Goal: Information Seeking & Learning: Learn about a topic

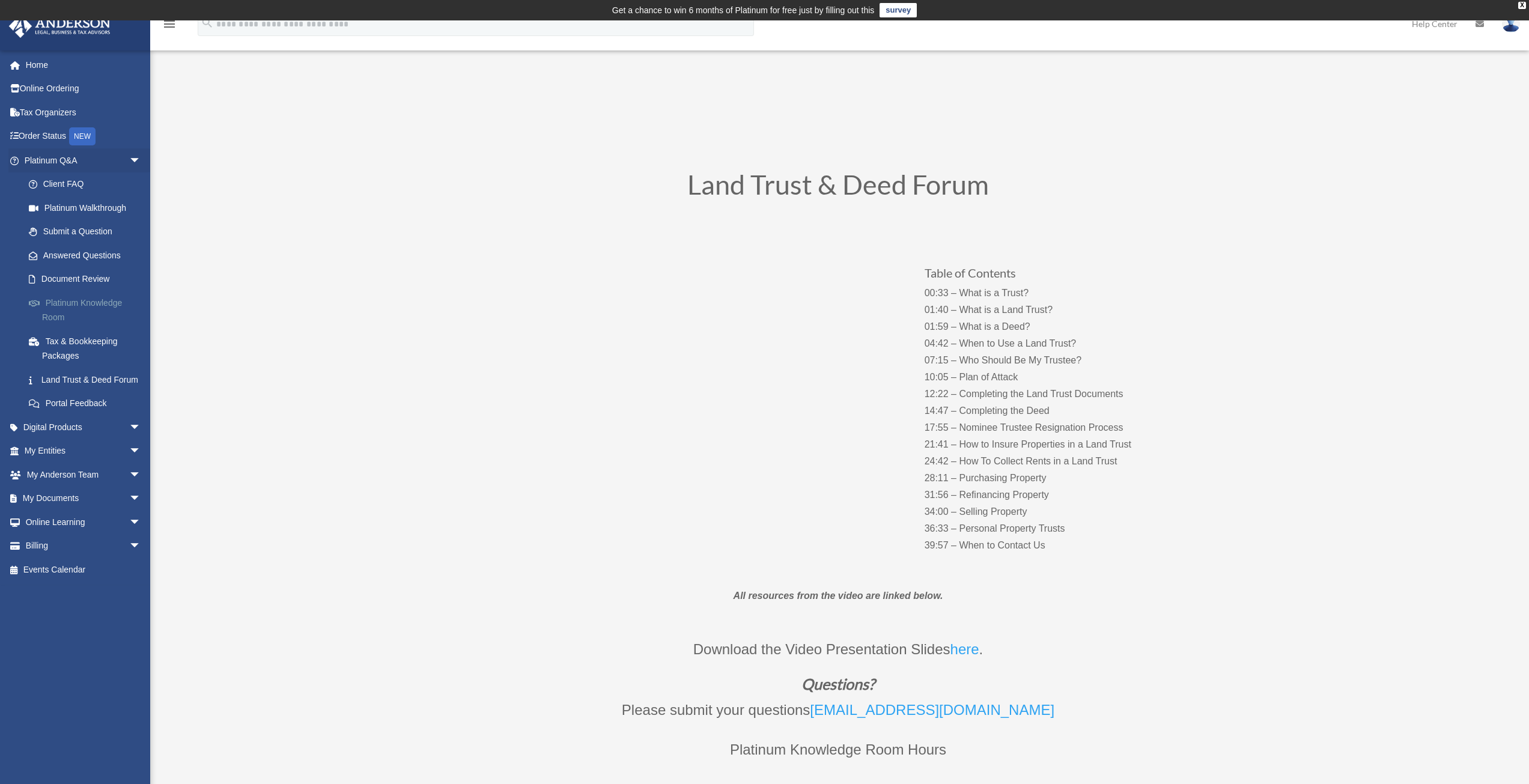
click at [84, 307] on link "Platinum Knowledge Room" at bounding box center [88, 310] width 142 height 39
click at [85, 303] on link "Platinum Knowledge Room" at bounding box center [88, 310] width 142 height 39
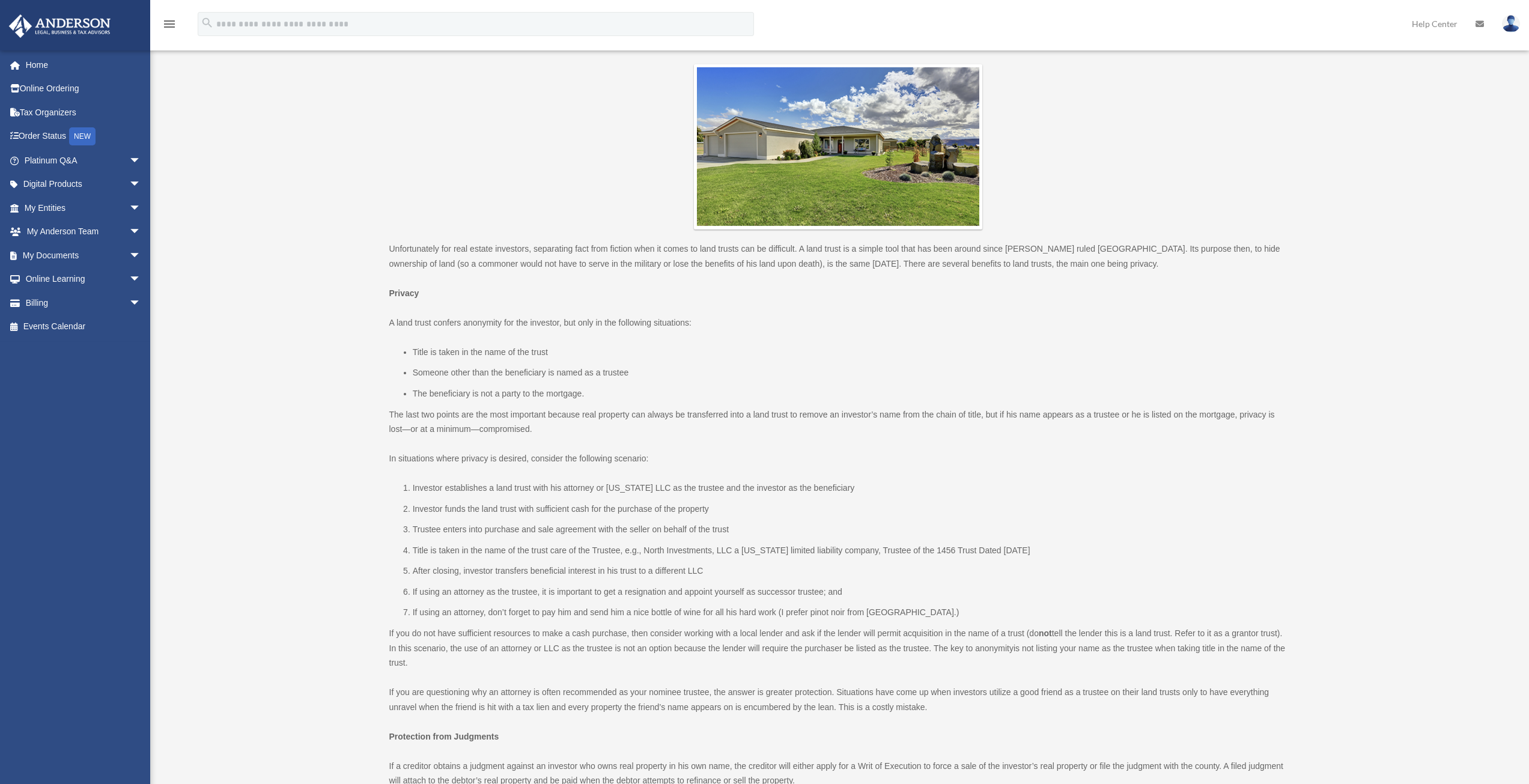
scroll to position [180, 0]
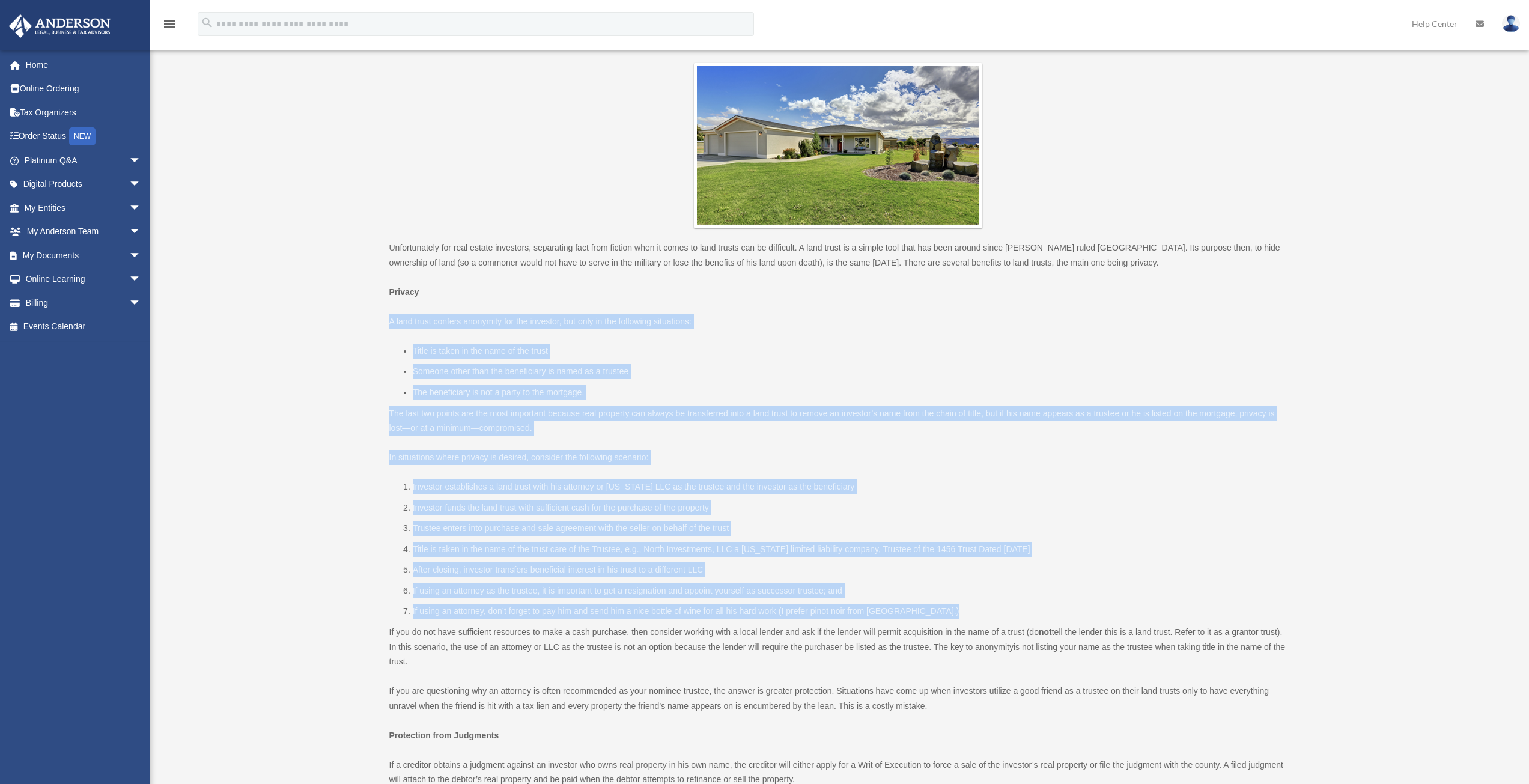
drag, startPoint x: 388, startPoint y: 323, endPoint x: 945, endPoint y: 617, distance: 629.8
click at [945, 617] on div "Benefits of Land Trusts for Real Estate Investors [URL][DOMAIN_NAME] SHARE Priv…" at bounding box center [839, 753] width 917 height 1409
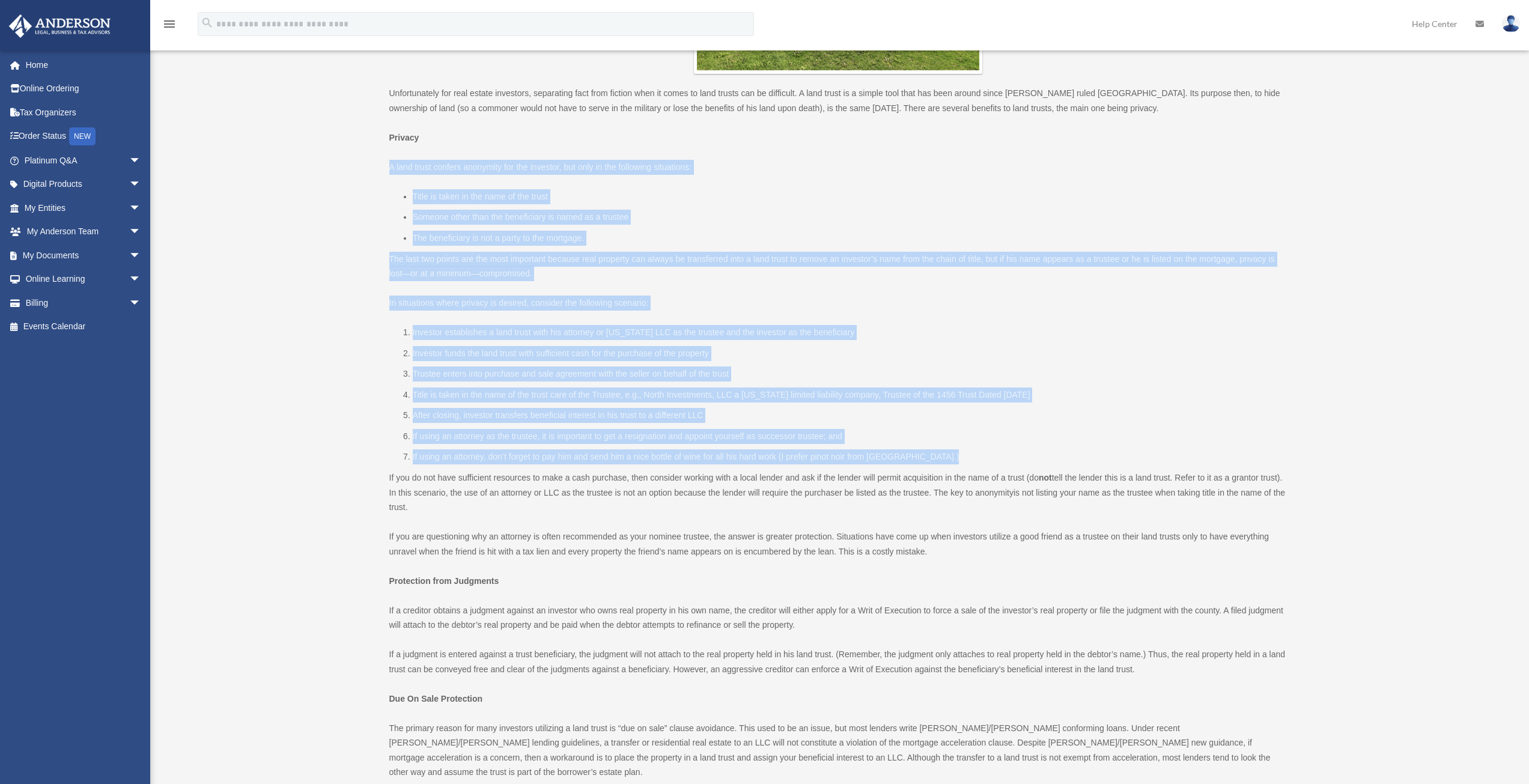
scroll to position [420, 0]
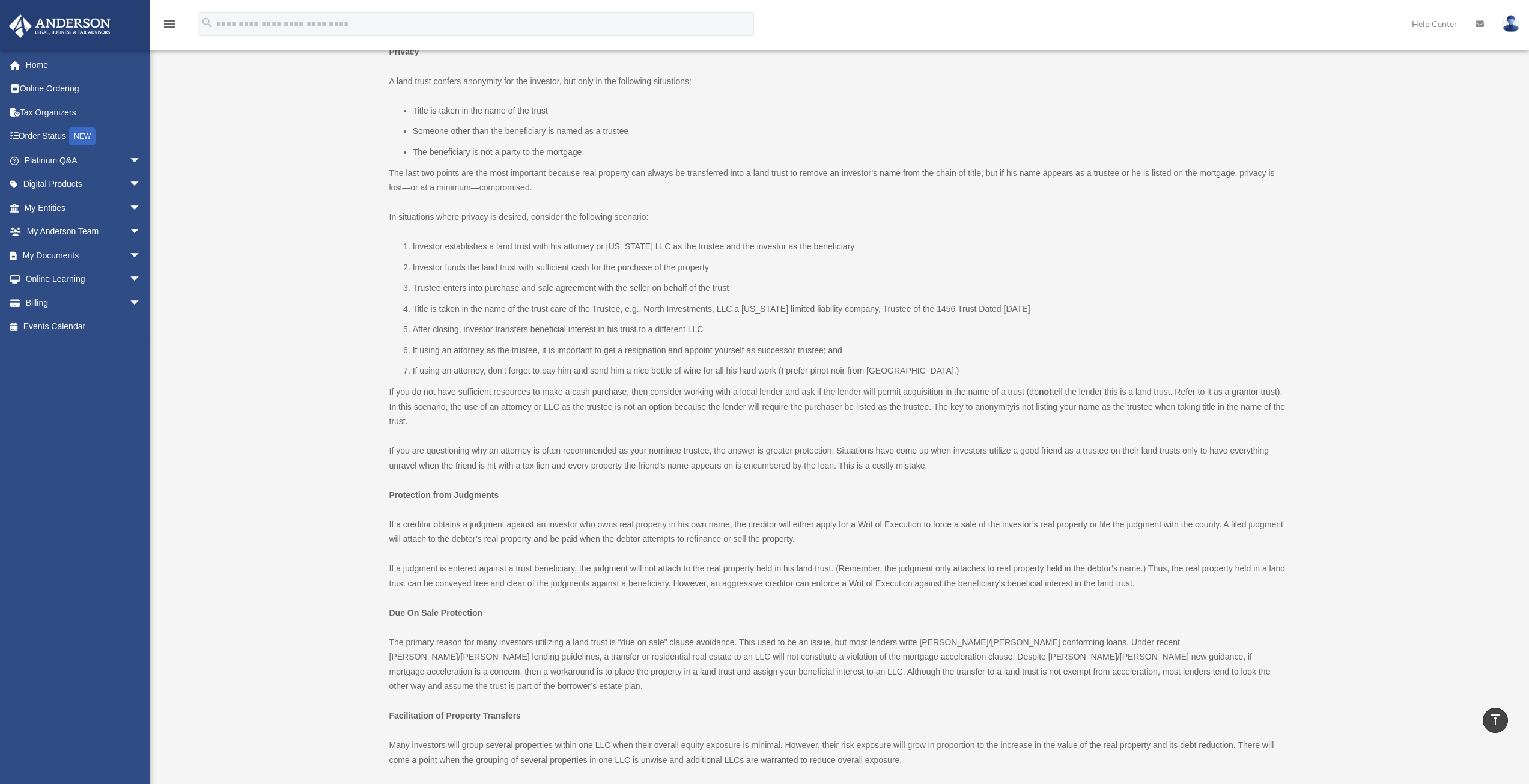
click at [826, 567] on p "If a judgment is entered against a trust beneficiary, the judgment will not att…" at bounding box center [838, 575] width 898 height 29
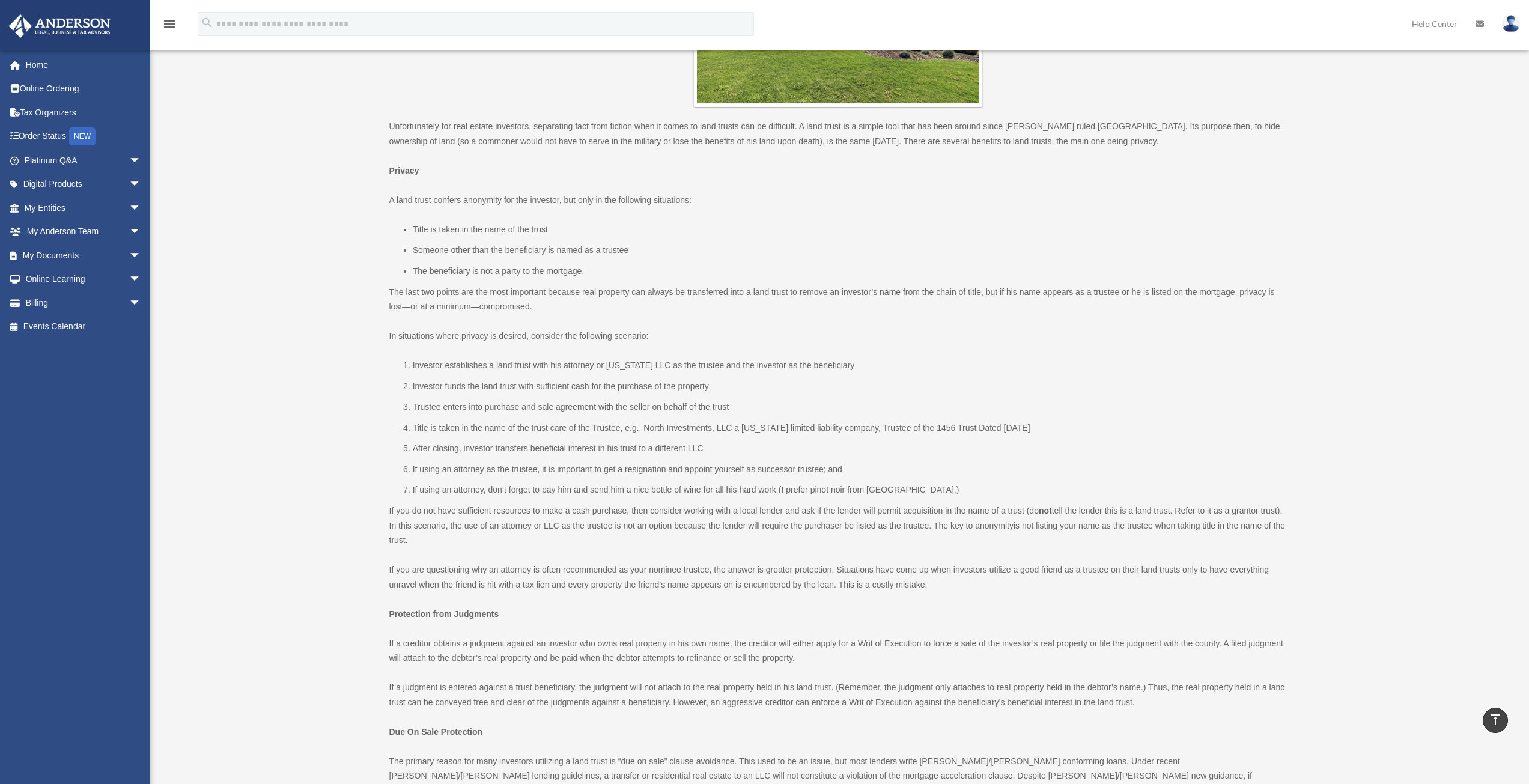
scroll to position [301, 0]
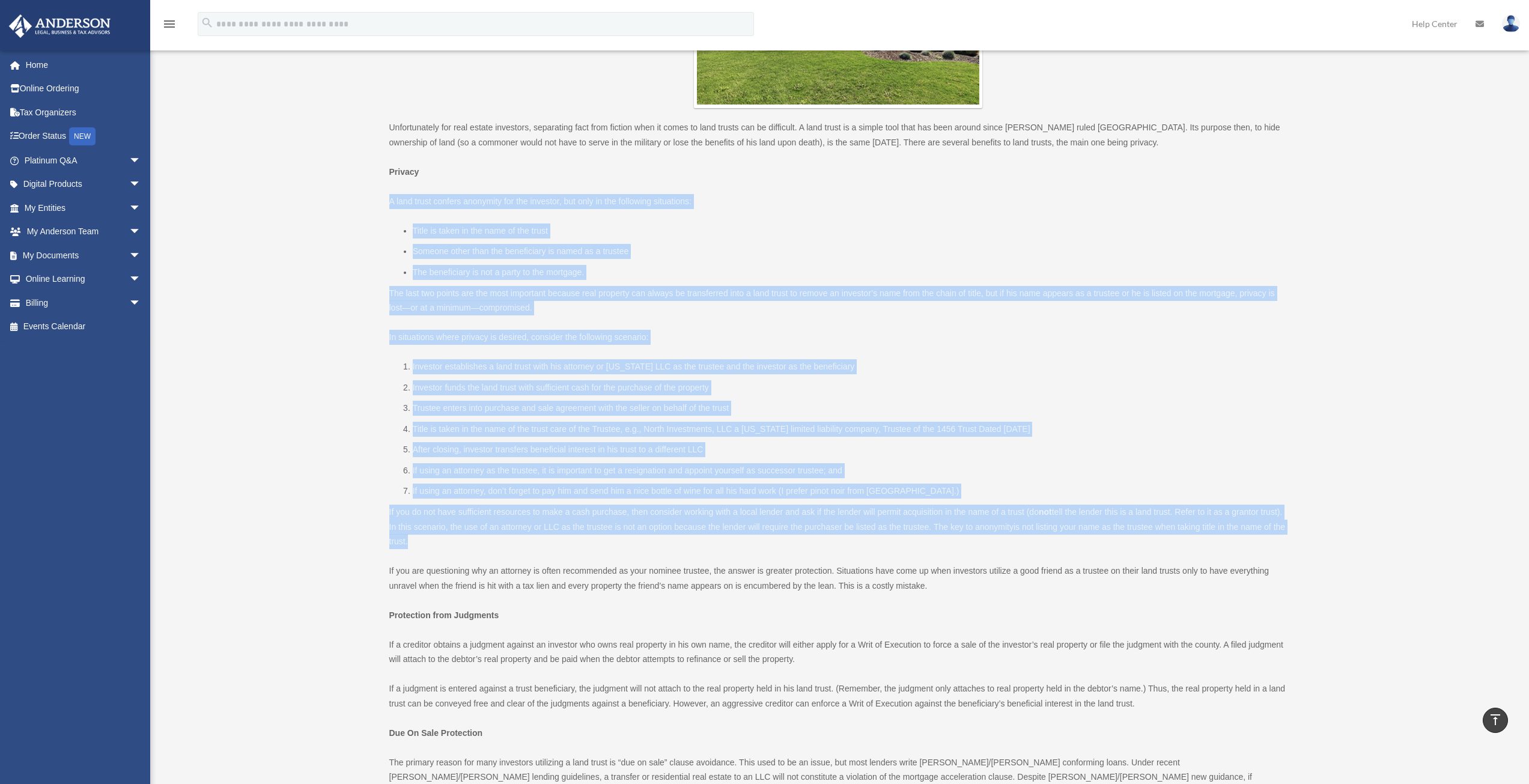
drag, startPoint x: 391, startPoint y: 200, endPoint x: 663, endPoint y: 541, distance: 436.2
click at [663, 541] on div "Unfortunately for real estate investors, separating fact from fiction when it c…" at bounding box center [838, 702] width 898 height 1165
click at [607, 547] on p "If you do not have sufficient resources to make a cash purchase, then consider …" at bounding box center [838, 526] width 898 height 45
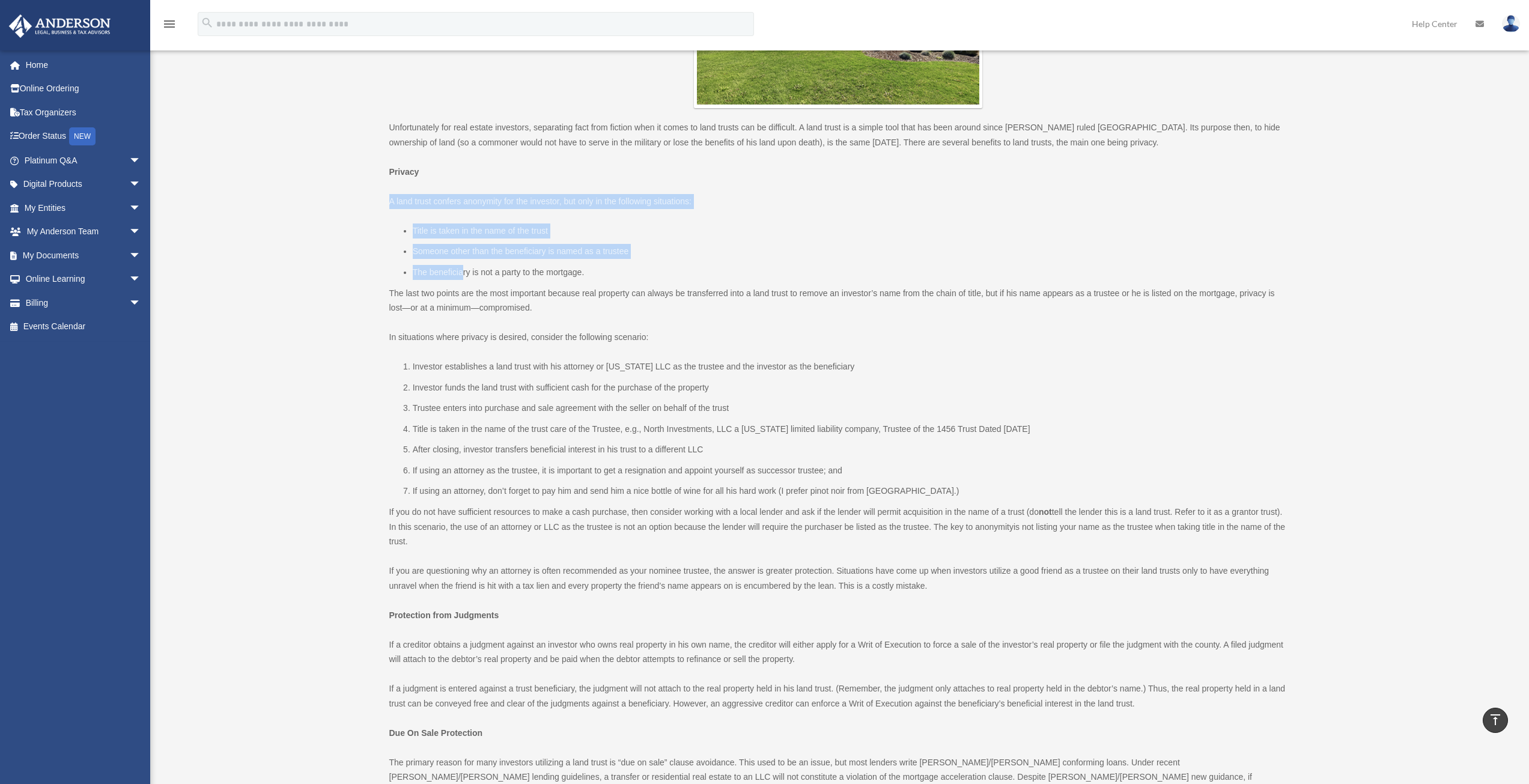
drag, startPoint x: 391, startPoint y: 204, endPoint x: 463, endPoint y: 264, distance: 93.7
click at [463, 264] on div "Unfortunately for real estate investors, separating fact from fiction when it c…" at bounding box center [838, 702] width 898 height 1165
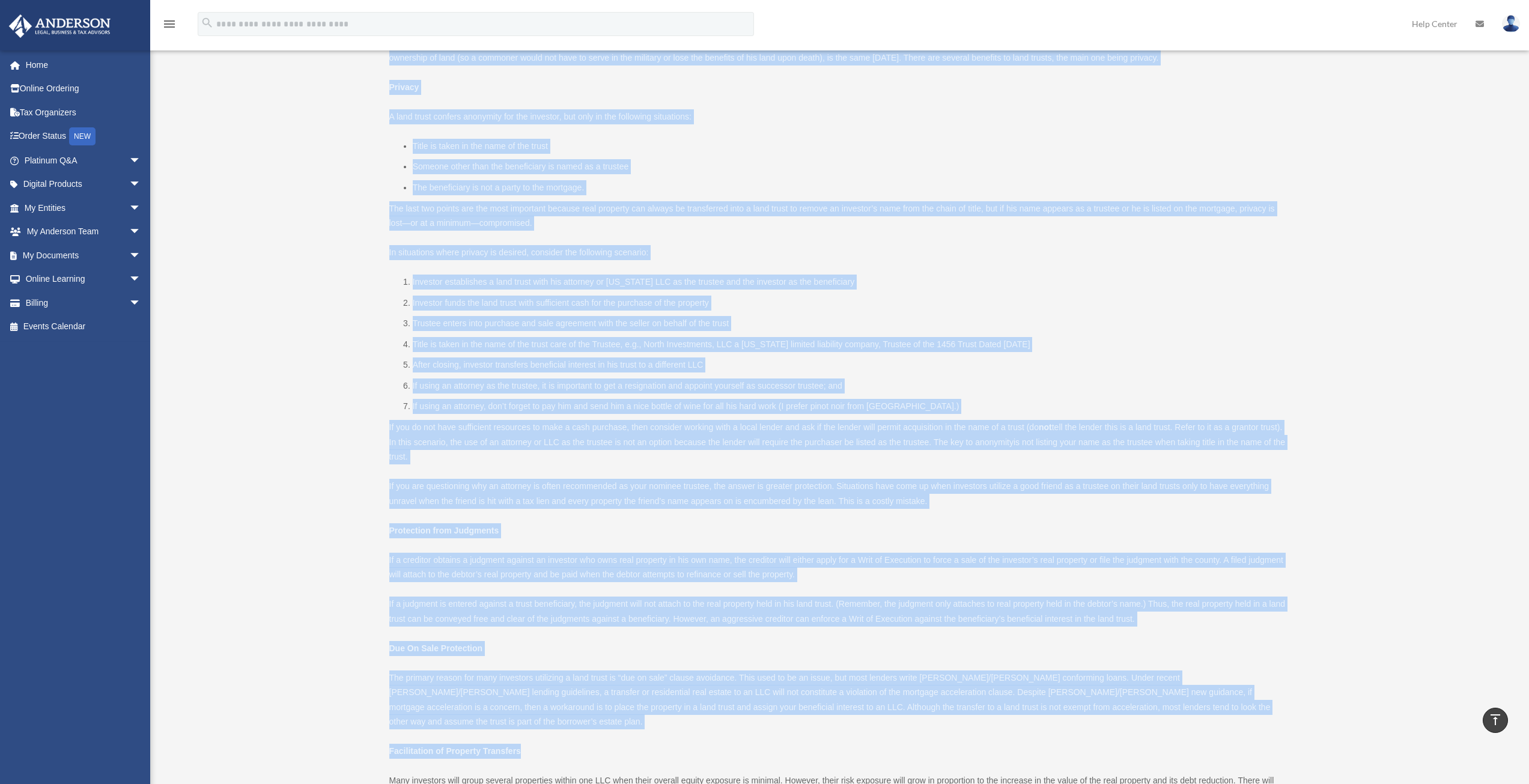
scroll to position [420, 0]
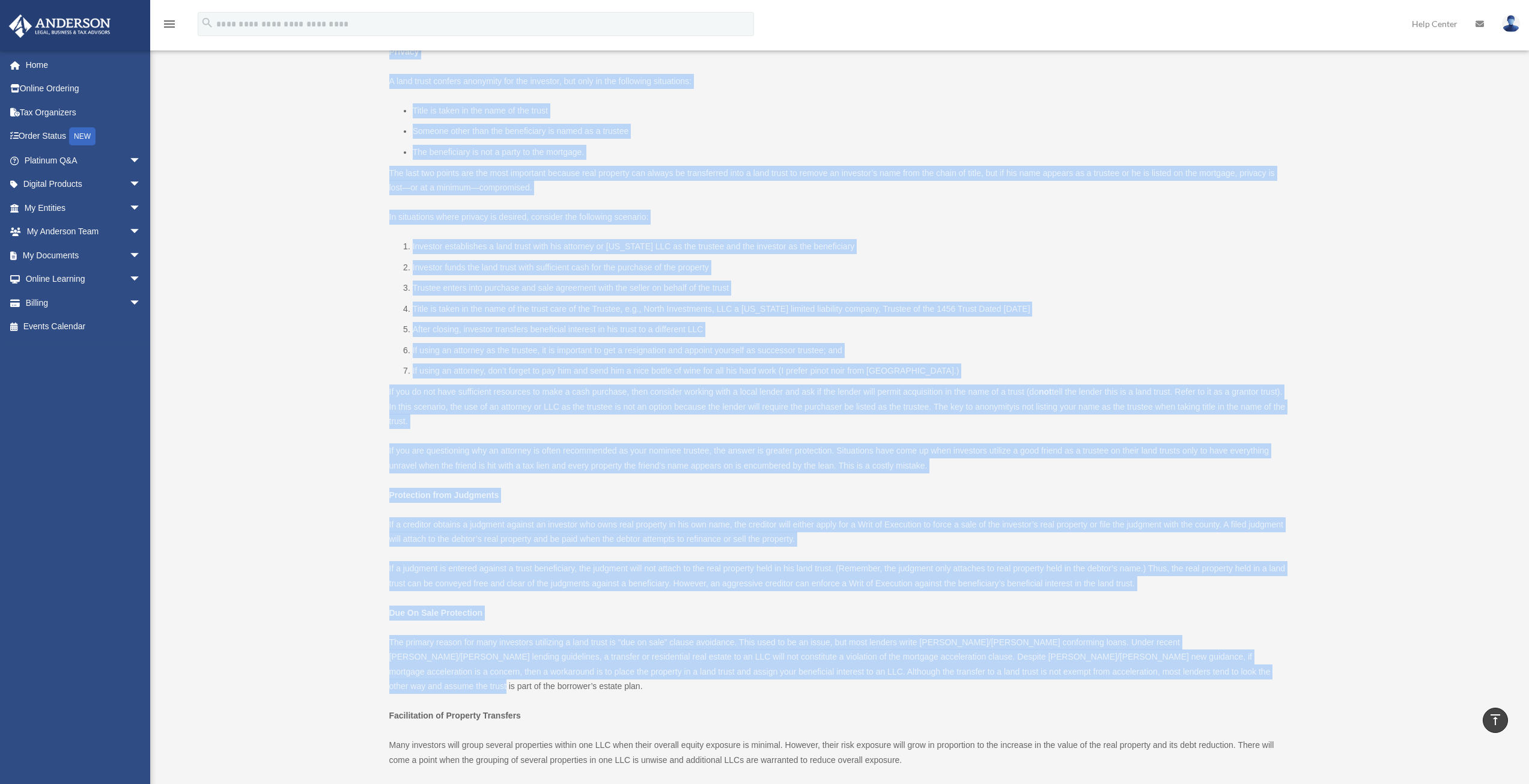
drag, startPoint x: 391, startPoint y: 124, endPoint x: 1180, endPoint y: 667, distance: 957.8
click at [1180, 667] on div "Unfortunately for real estate investors, separating fact from fiction when it c…" at bounding box center [838, 582] width 898 height 1165
copy div "Loremipsumdol sit amet consec adipiscin, elitseddoe temp inci utlabor etdo ma a…"
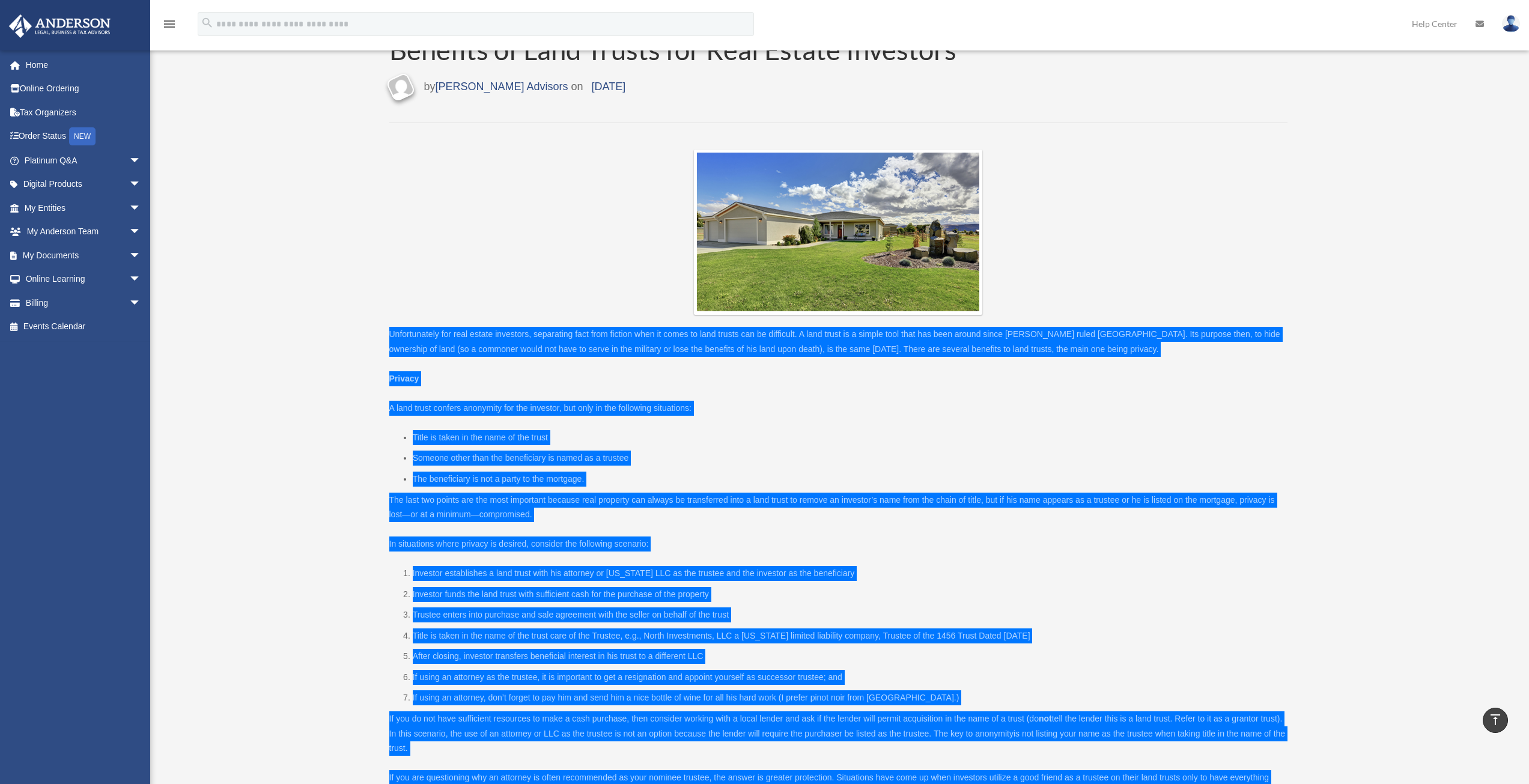
scroll to position [0, 0]
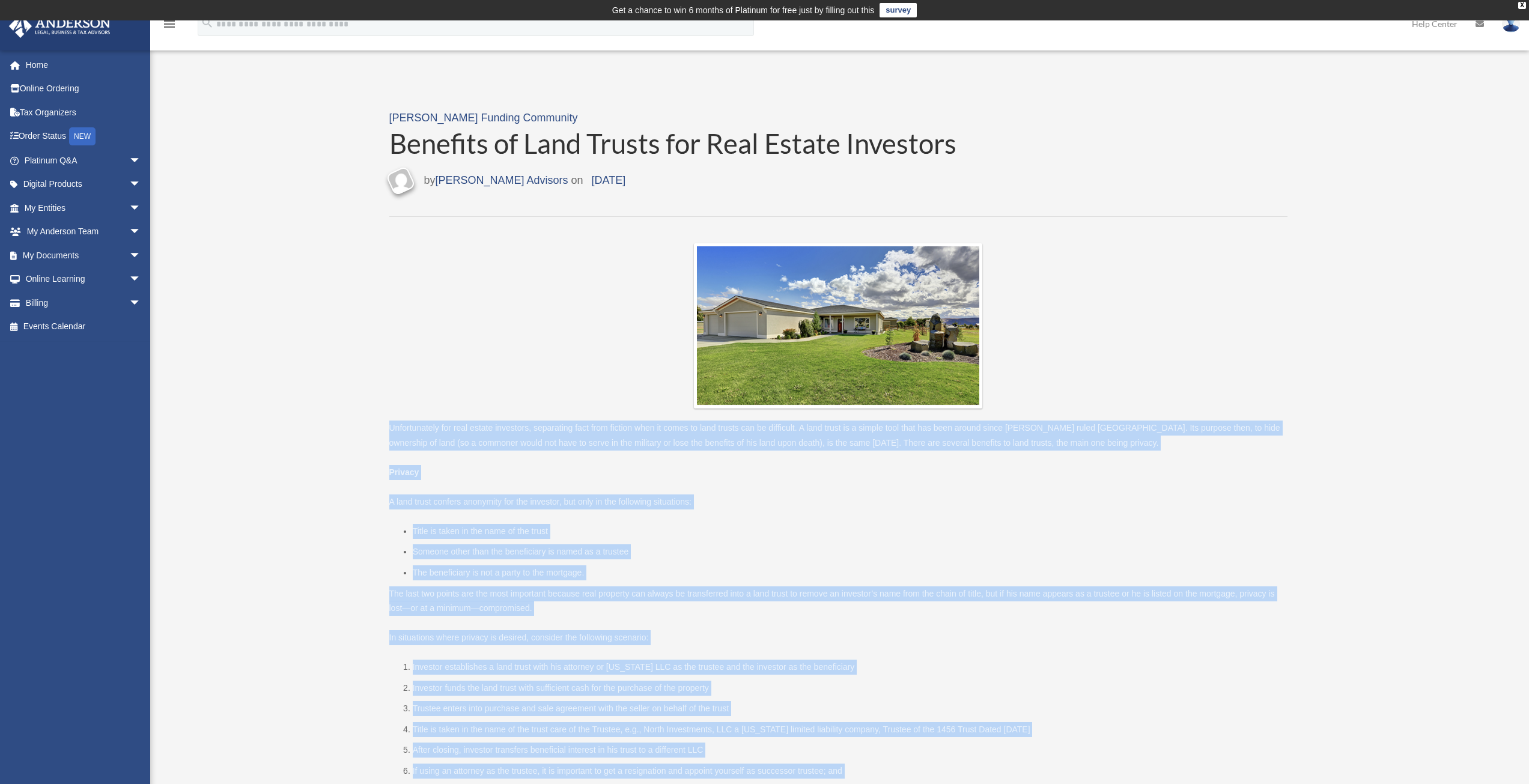
drag, startPoint x: 374, startPoint y: 141, endPoint x: 965, endPoint y: 141, distance: 591.0
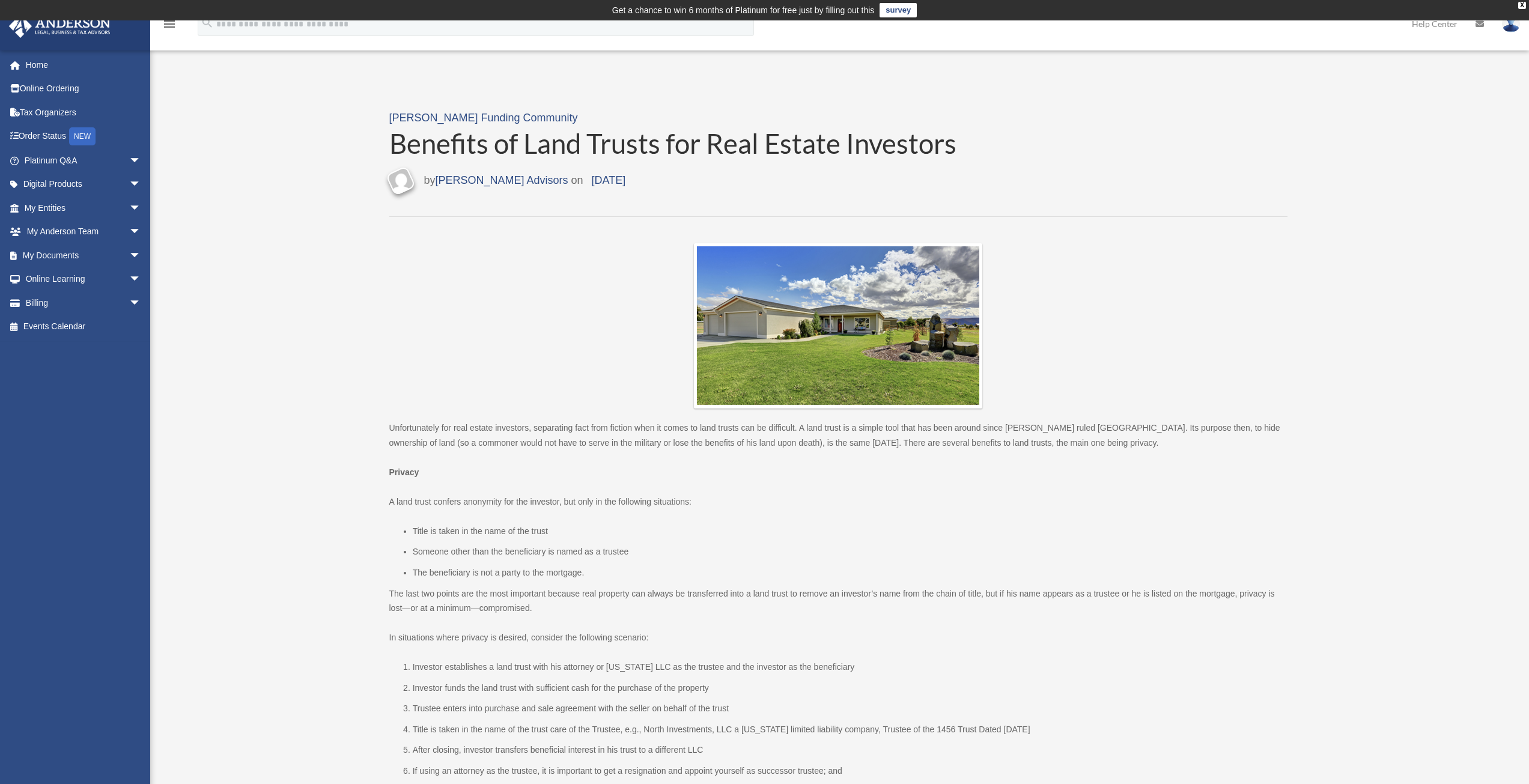
drag, startPoint x: 908, startPoint y: 139, endPoint x: 777, endPoint y: 189, distance: 140.2
click at [777, 189] on div "Last updated [DATE] by [PERSON_NAME] Advisors on [DATE]" at bounding box center [838, 180] width 898 height 23
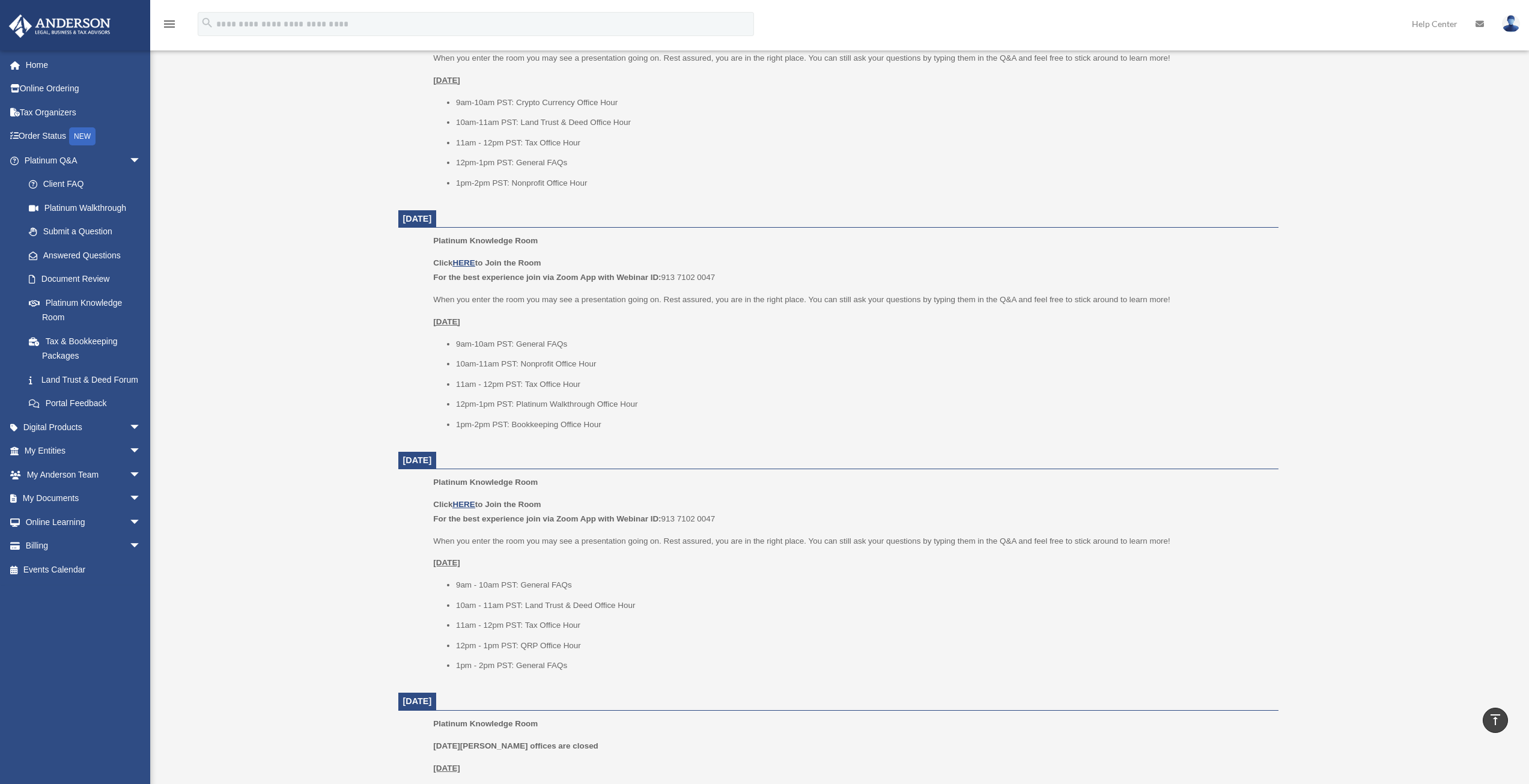
scroll to position [661, 0]
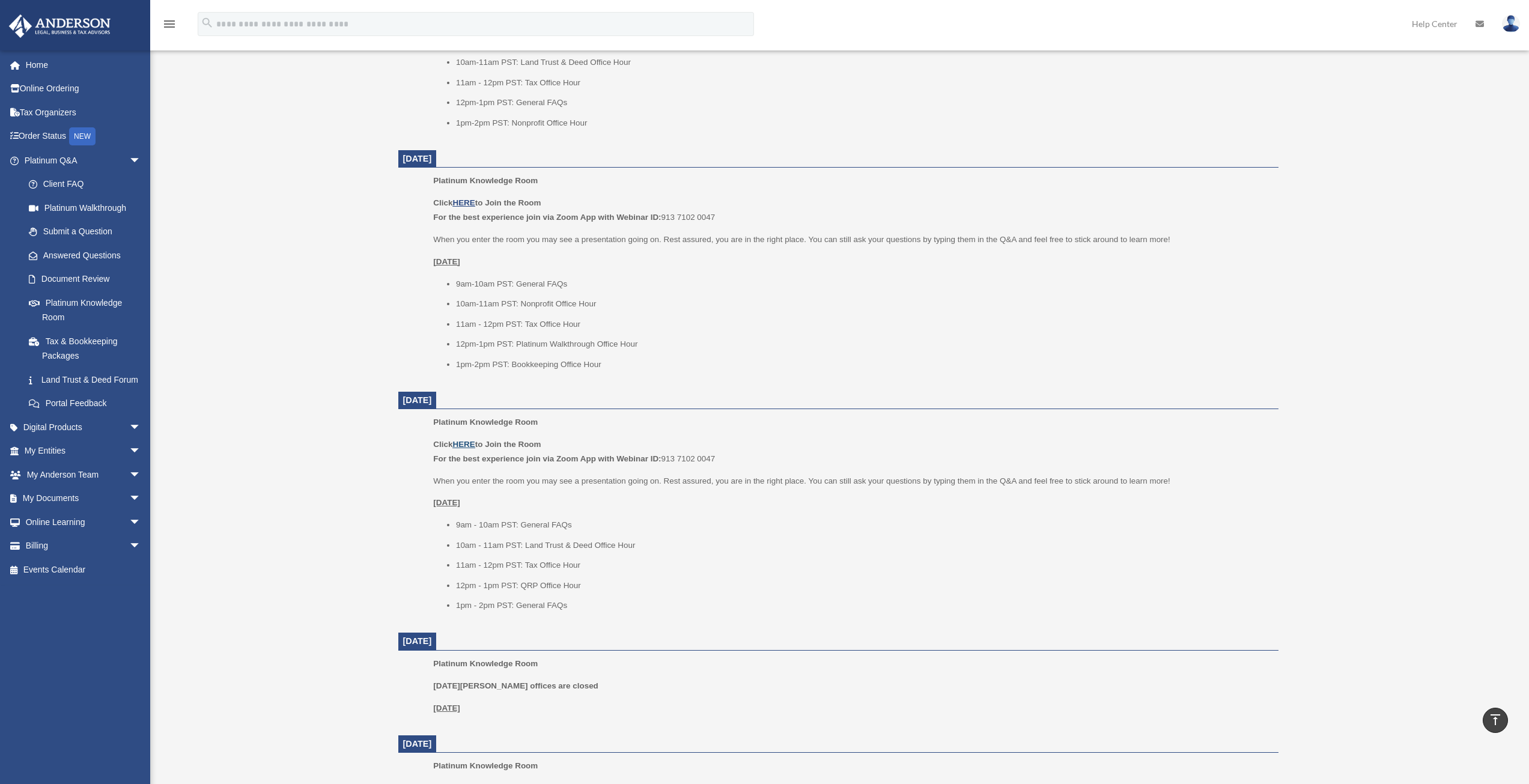
click at [467, 446] on u "HERE" at bounding box center [463, 444] width 22 height 9
